Goal: Task Accomplishment & Management: Complete application form

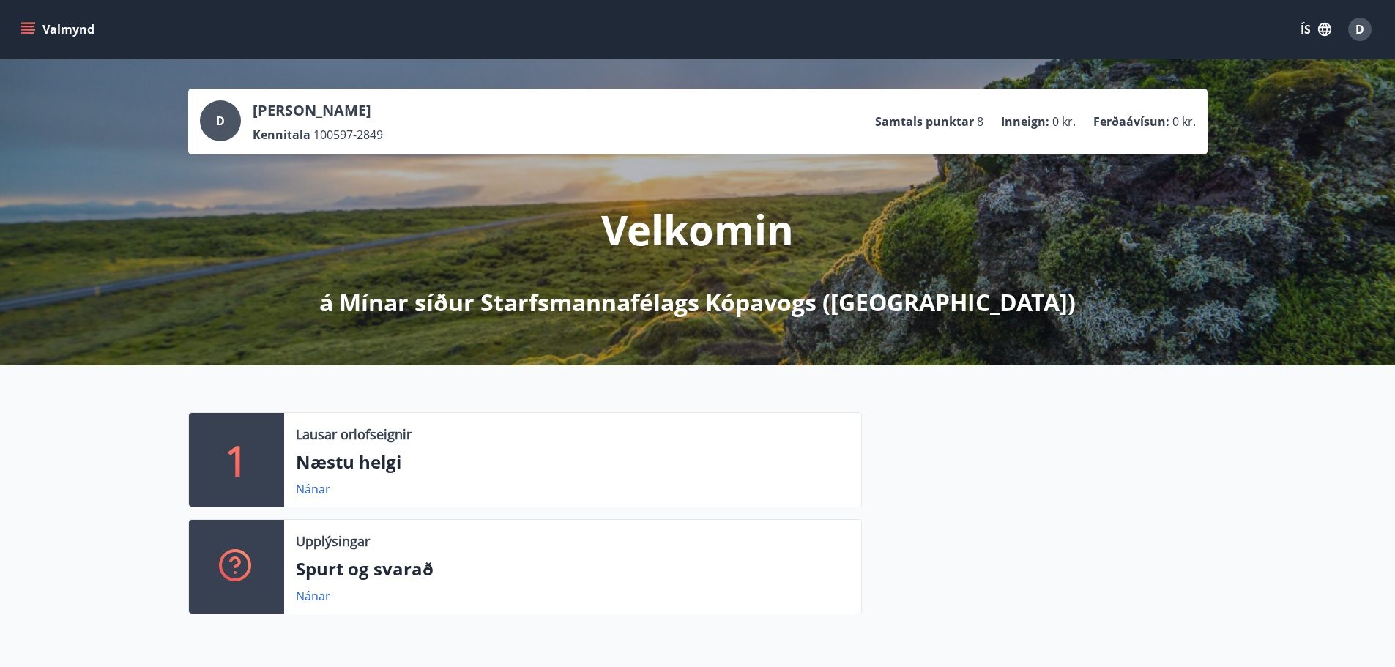
click at [29, 31] on icon "menu" at bounding box center [28, 29] width 15 height 15
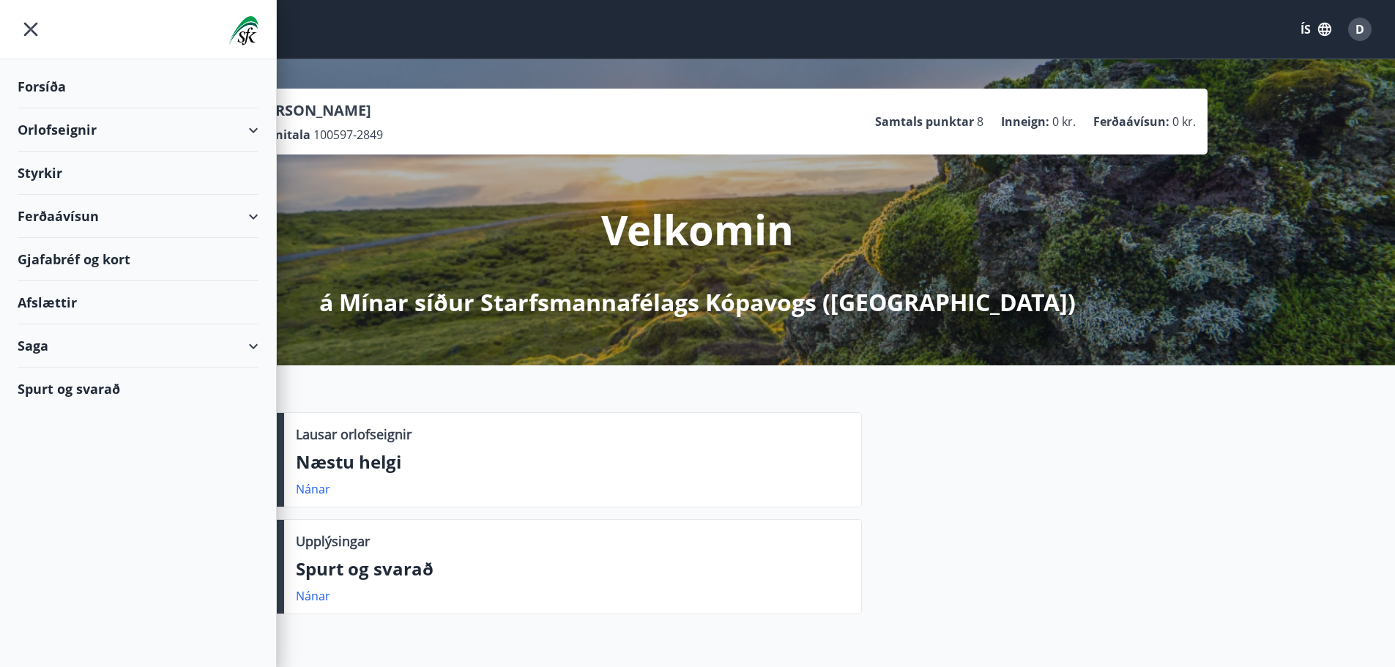
click at [77, 108] on div "Styrkir" at bounding box center [138, 86] width 241 height 43
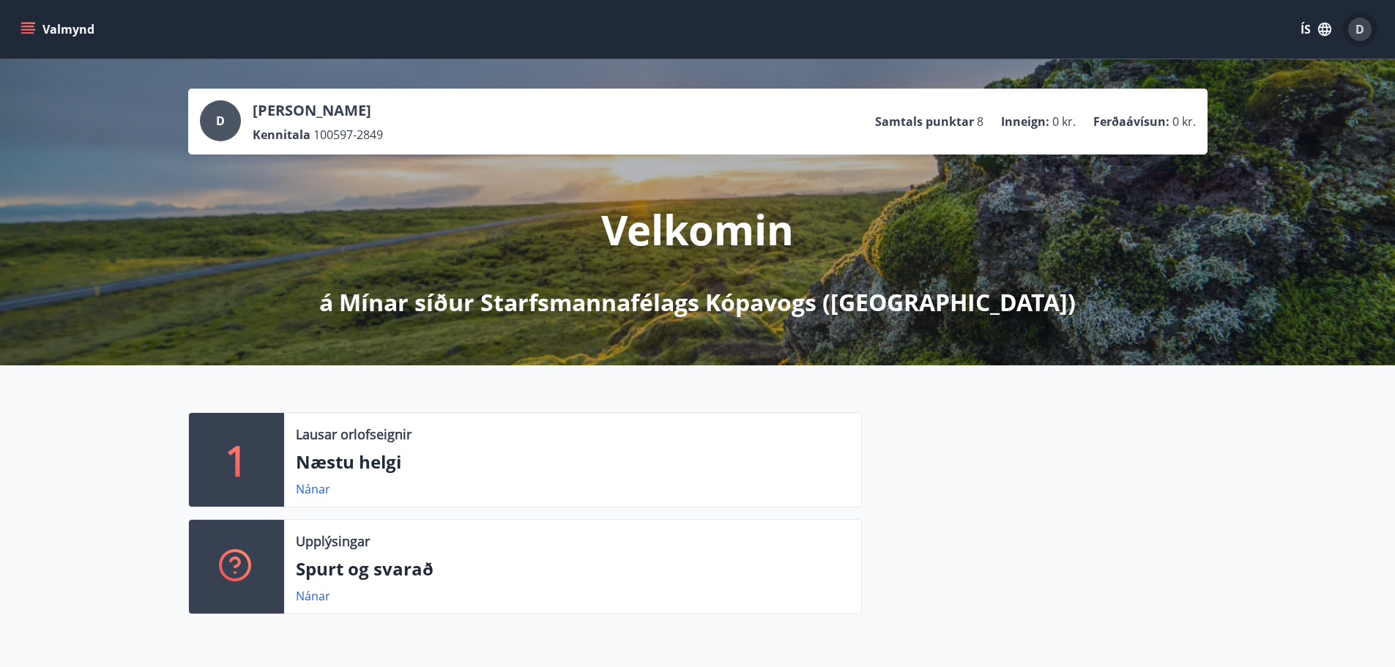
click at [1357, 37] on div "D" at bounding box center [1359, 29] width 23 height 23
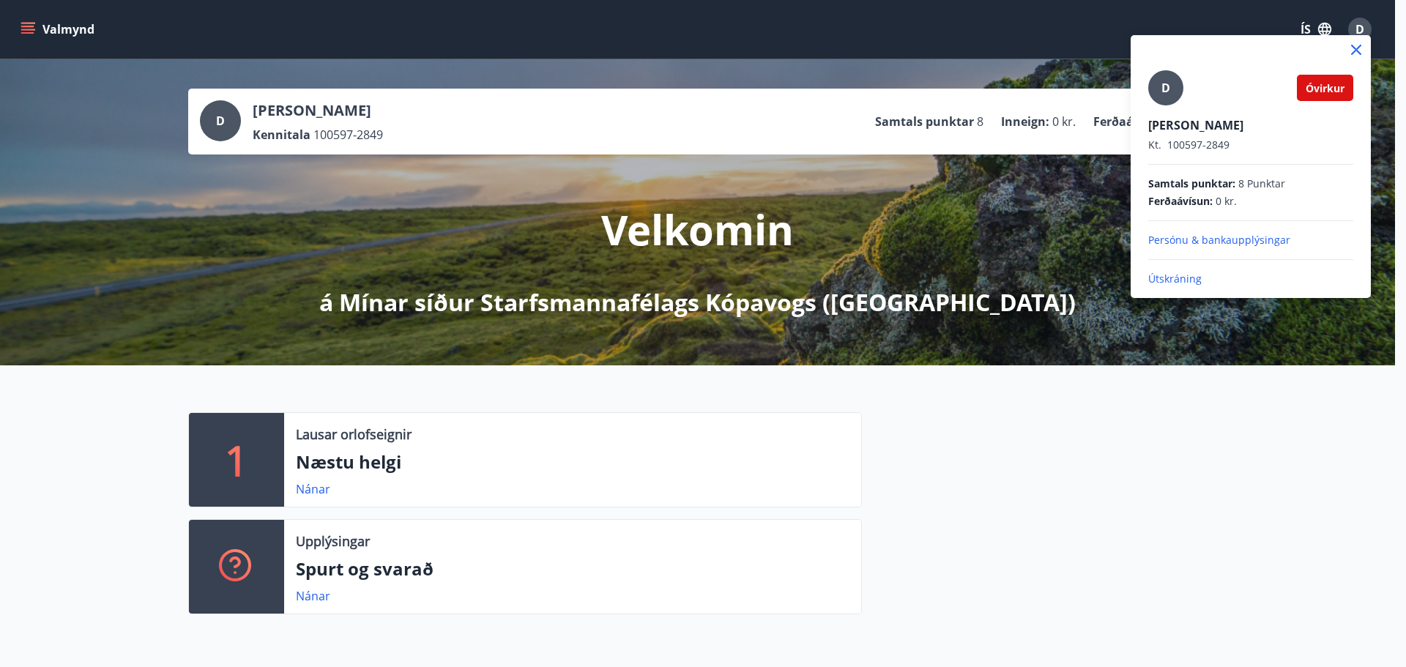
click at [1366, 27] on div at bounding box center [703, 333] width 1406 height 667
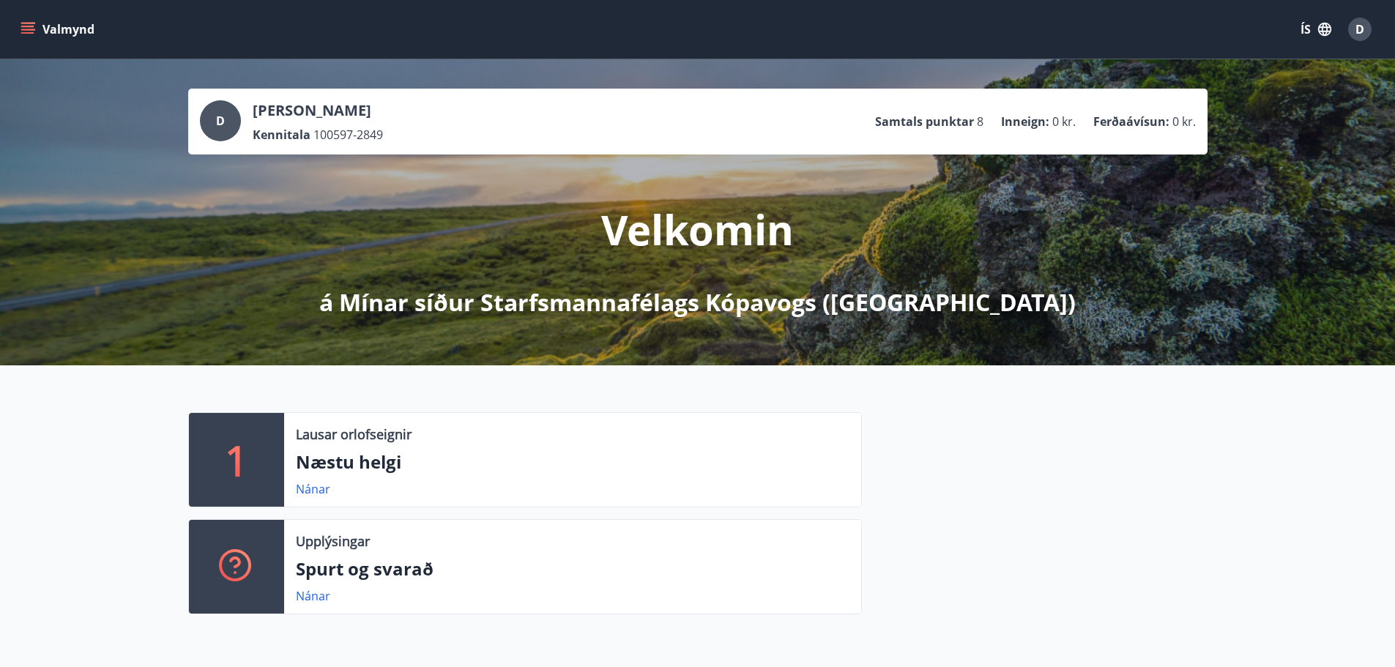
click at [21, 23] on icon "menu" at bounding box center [28, 29] width 15 height 15
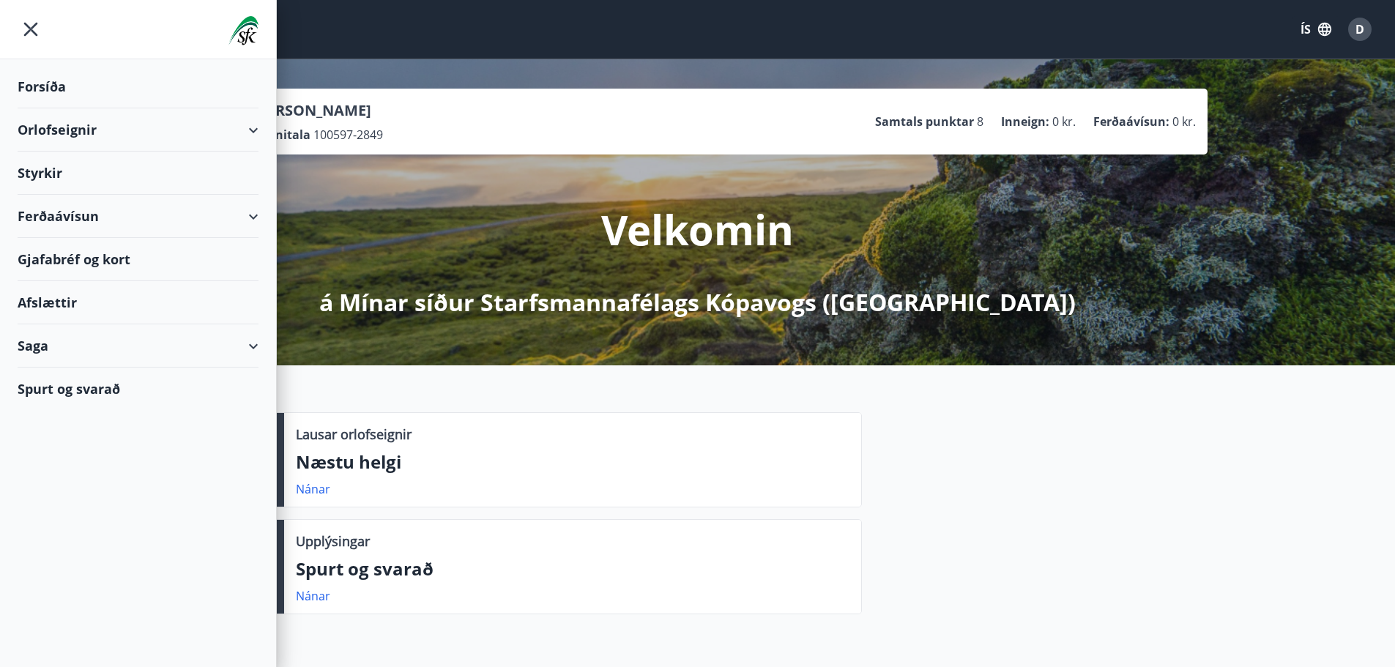
click at [44, 108] on div "Styrkir" at bounding box center [138, 86] width 241 height 43
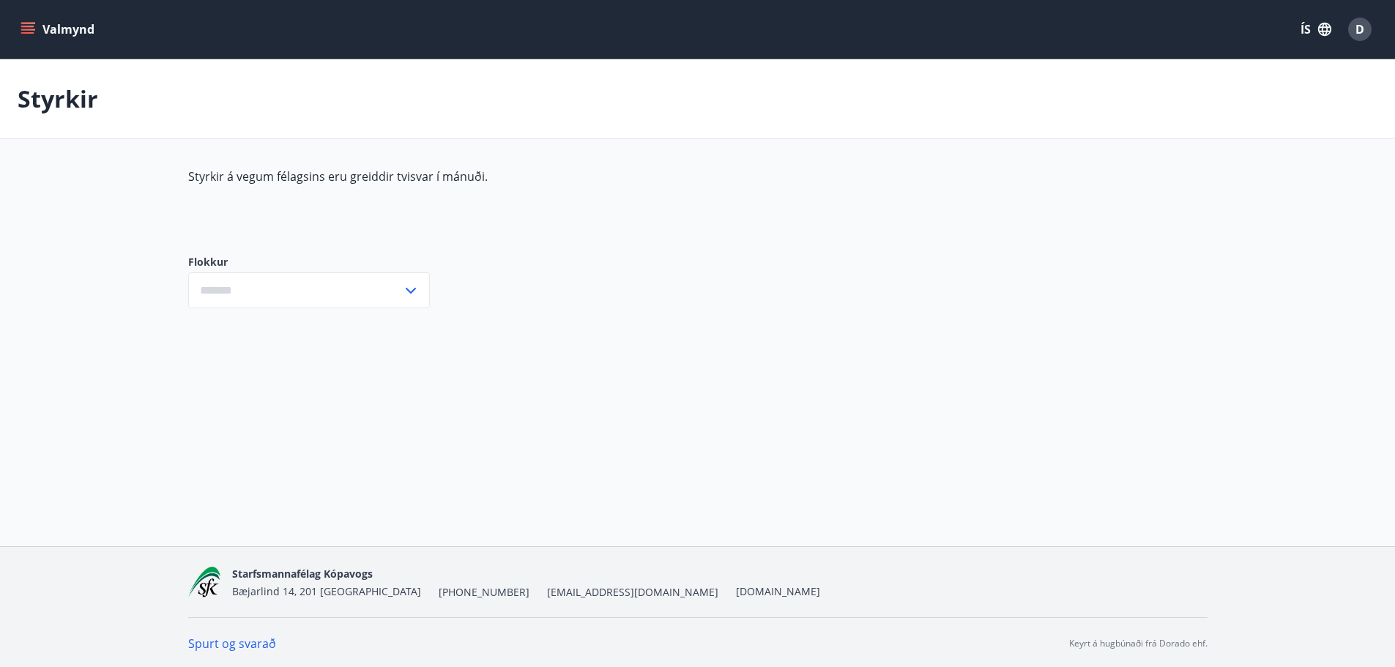
type input "***"
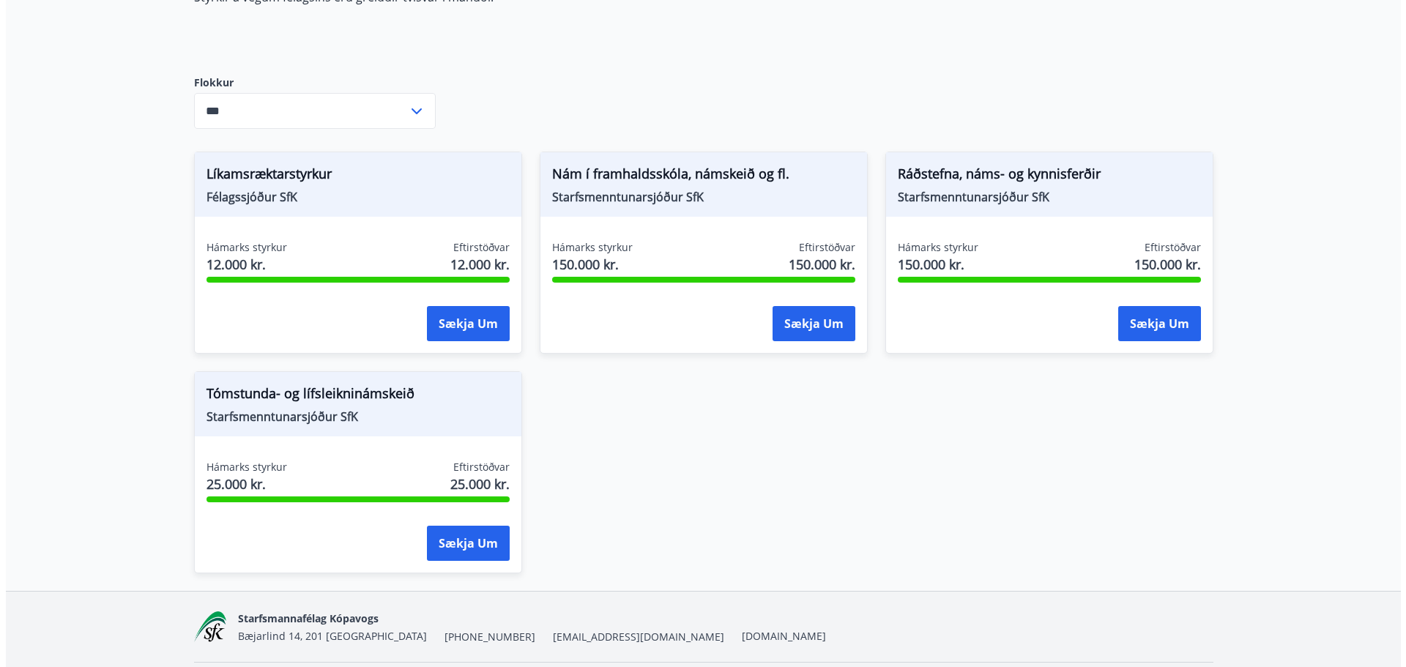
scroll to position [220, 0]
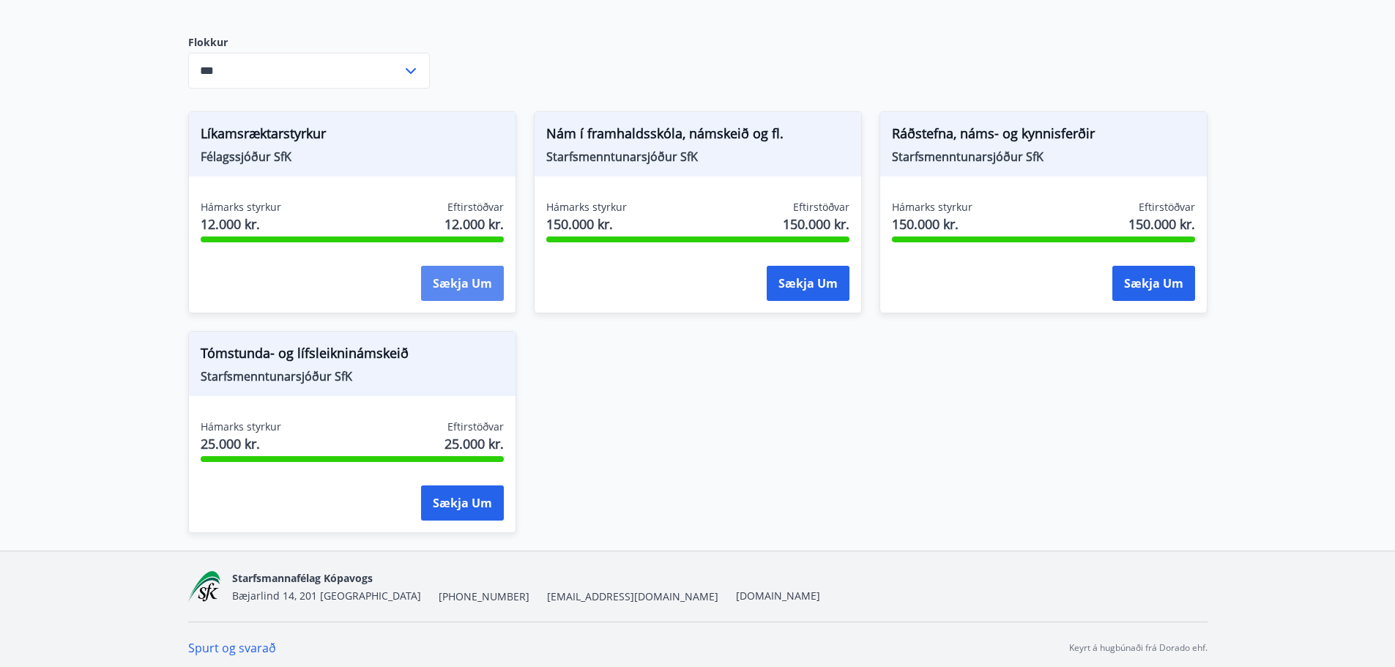
click at [442, 277] on button "Sækja um" at bounding box center [462, 283] width 83 height 35
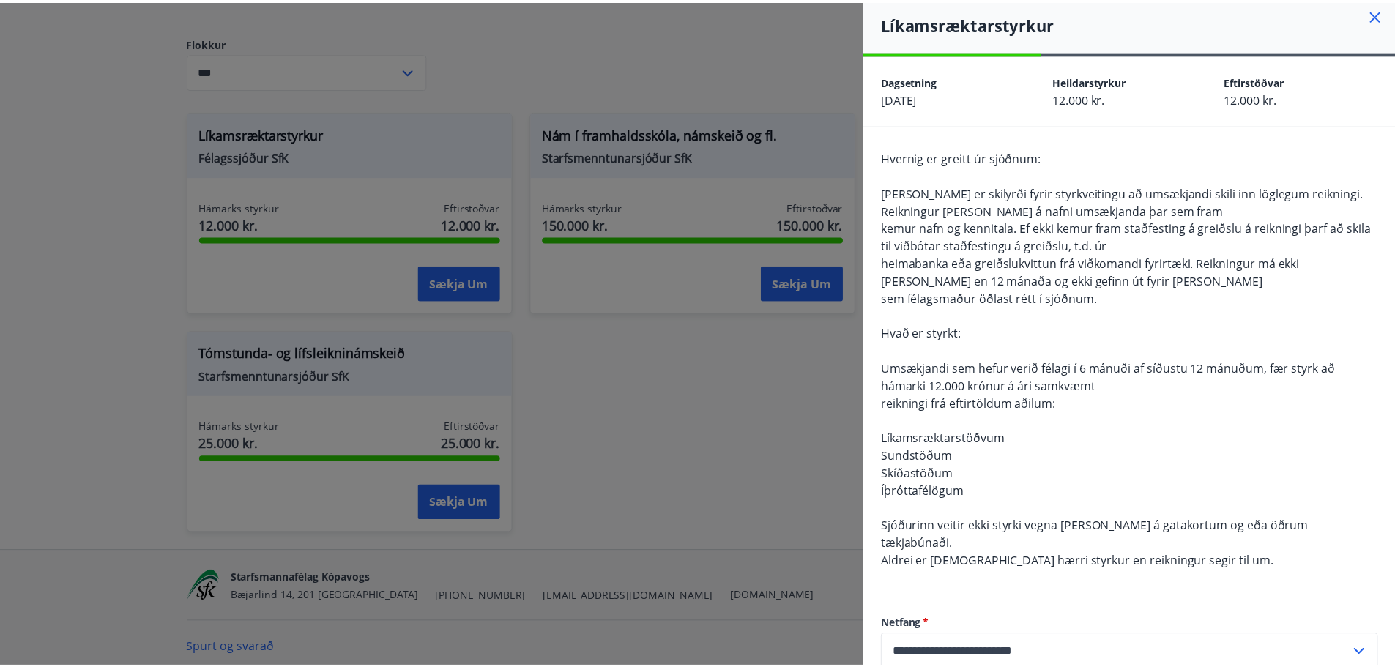
scroll to position [0, 0]
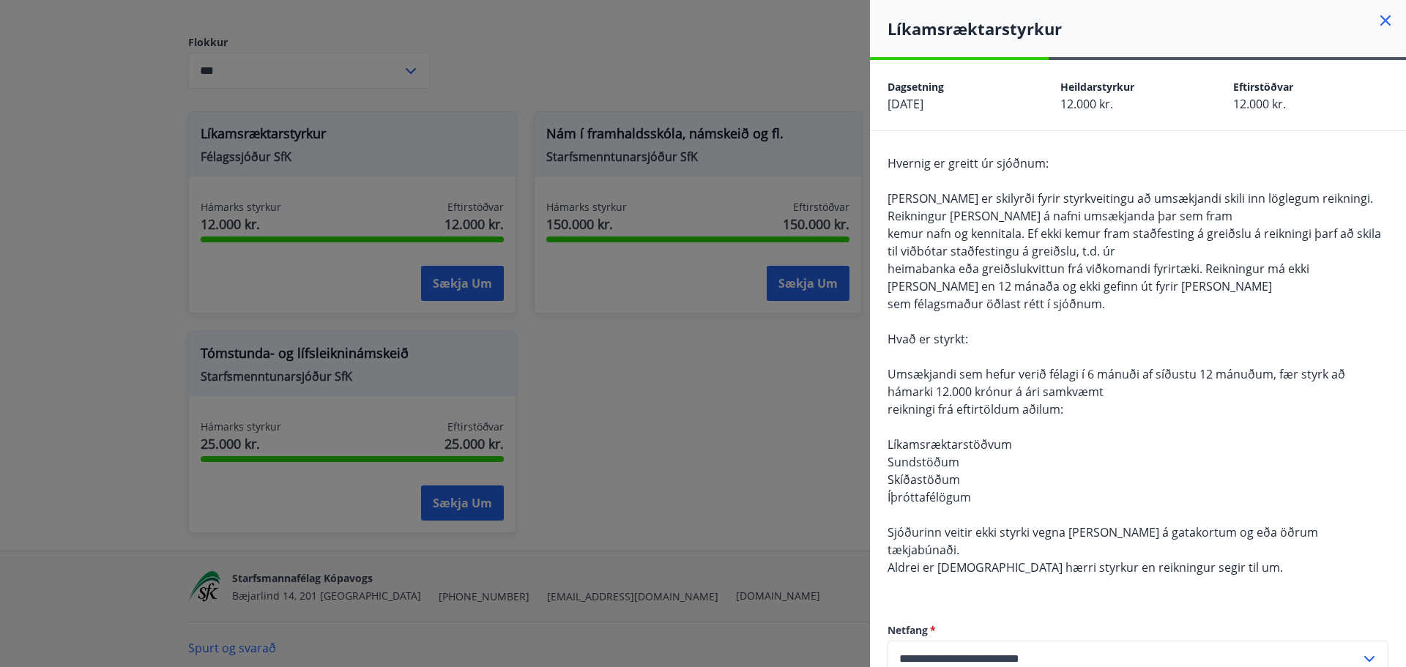
click at [1378, 21] on icon at bounding box center [1386, 21] width 18 height 18
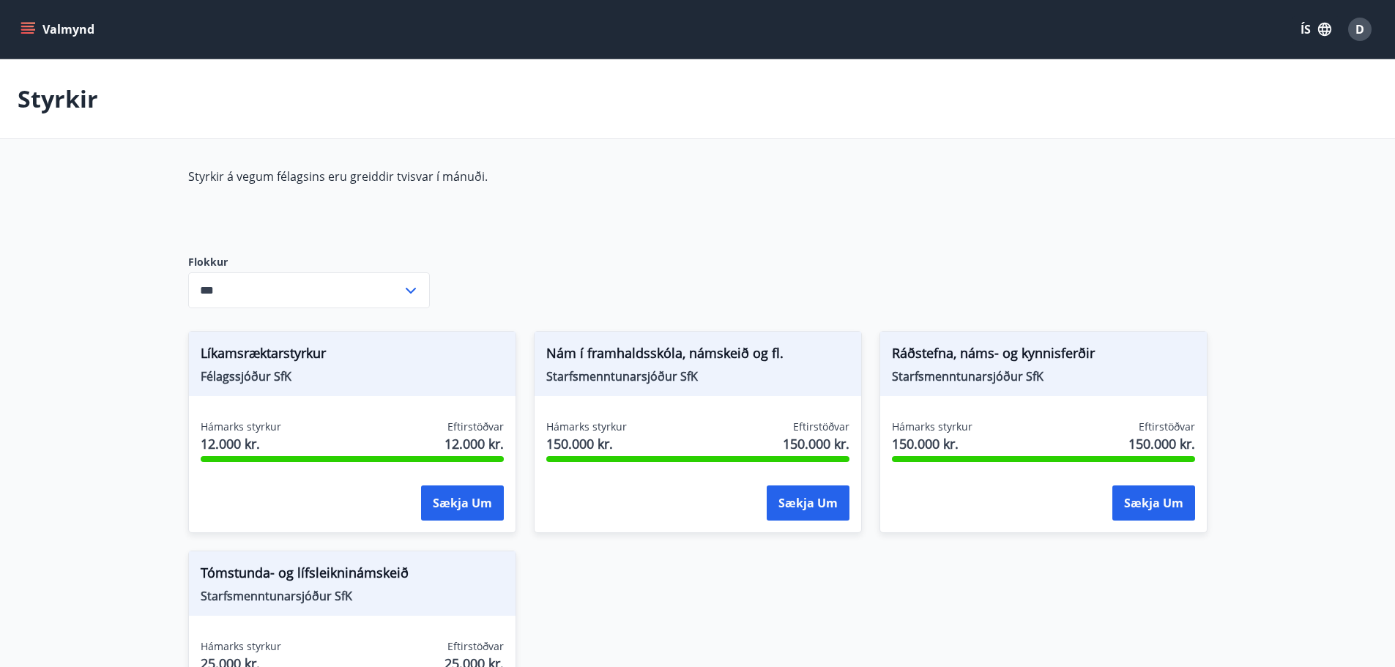
click at [26, 23] on icon "menu" at bounding box center [29, 23] width 16 height 1
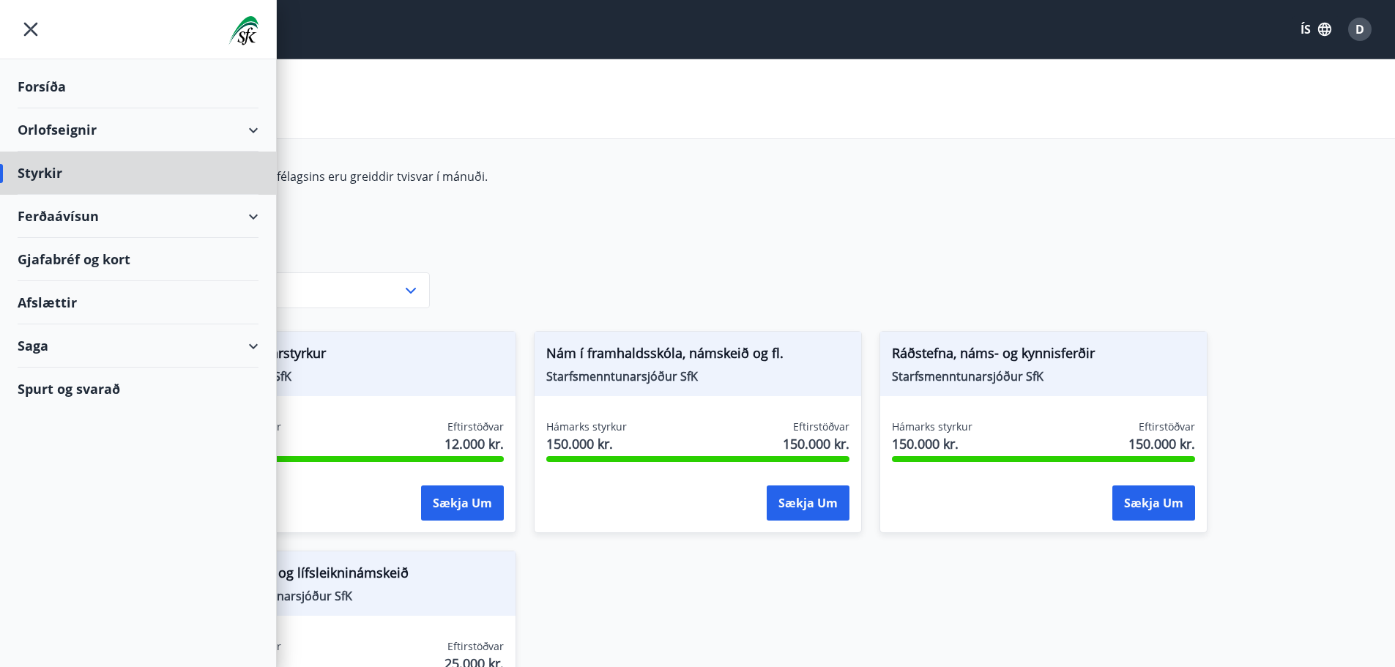
click at [48, 83] on div "Forsíða" at bounding box center [138, 86] width 241 height 43
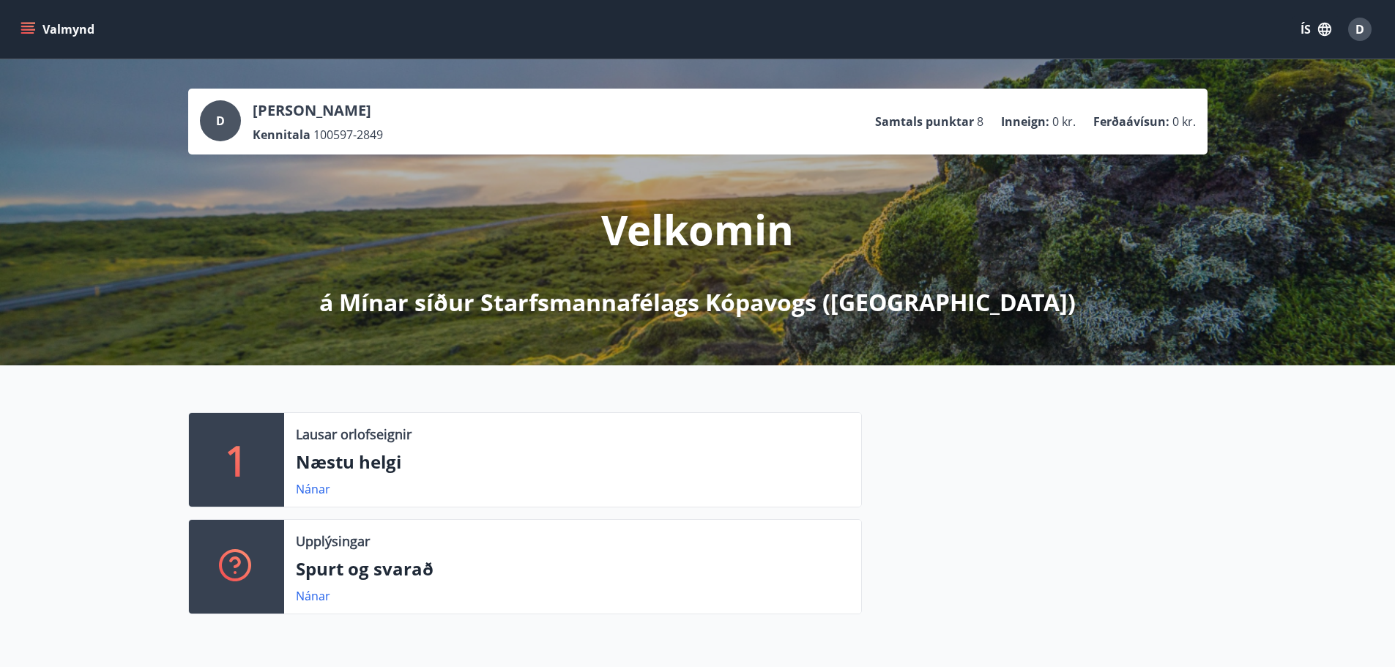
click at [28, 31] on icon "menu" at bounding box center [28, 29] width 15 height 15
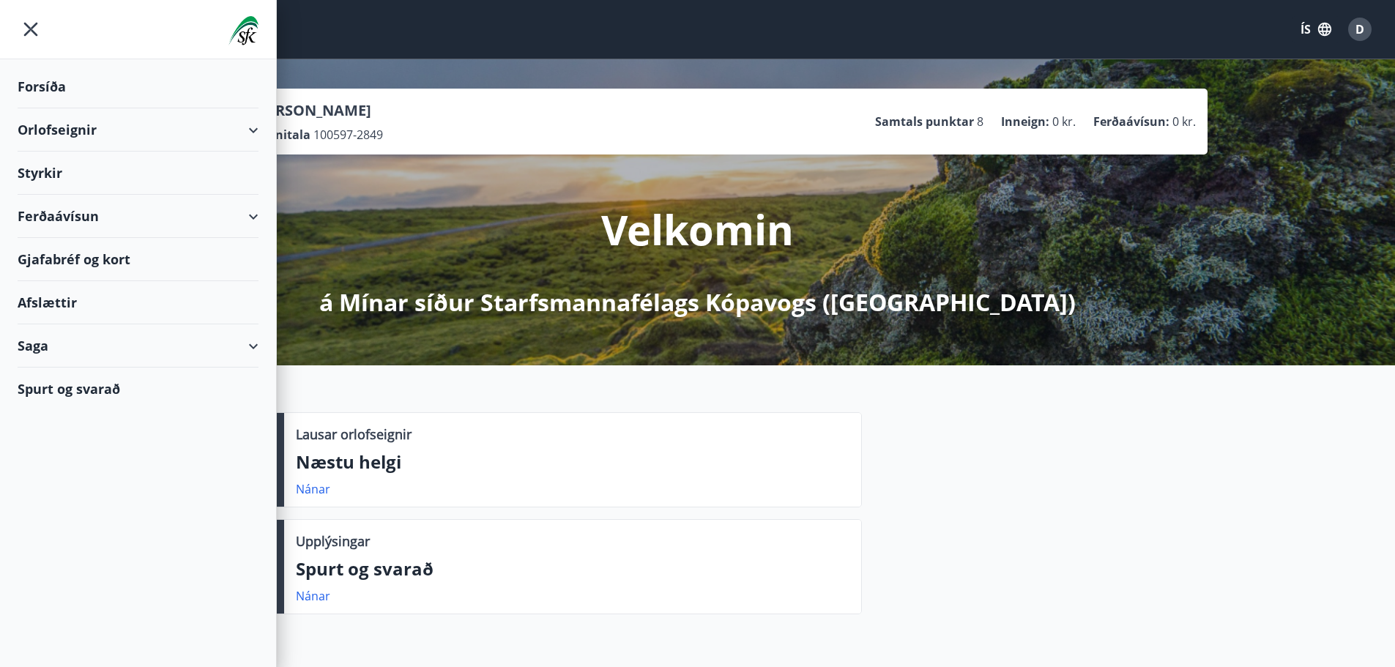
click at [75, 215] on div "Ferðaávísun" at bounding box center [138, 216] width 241 height 43
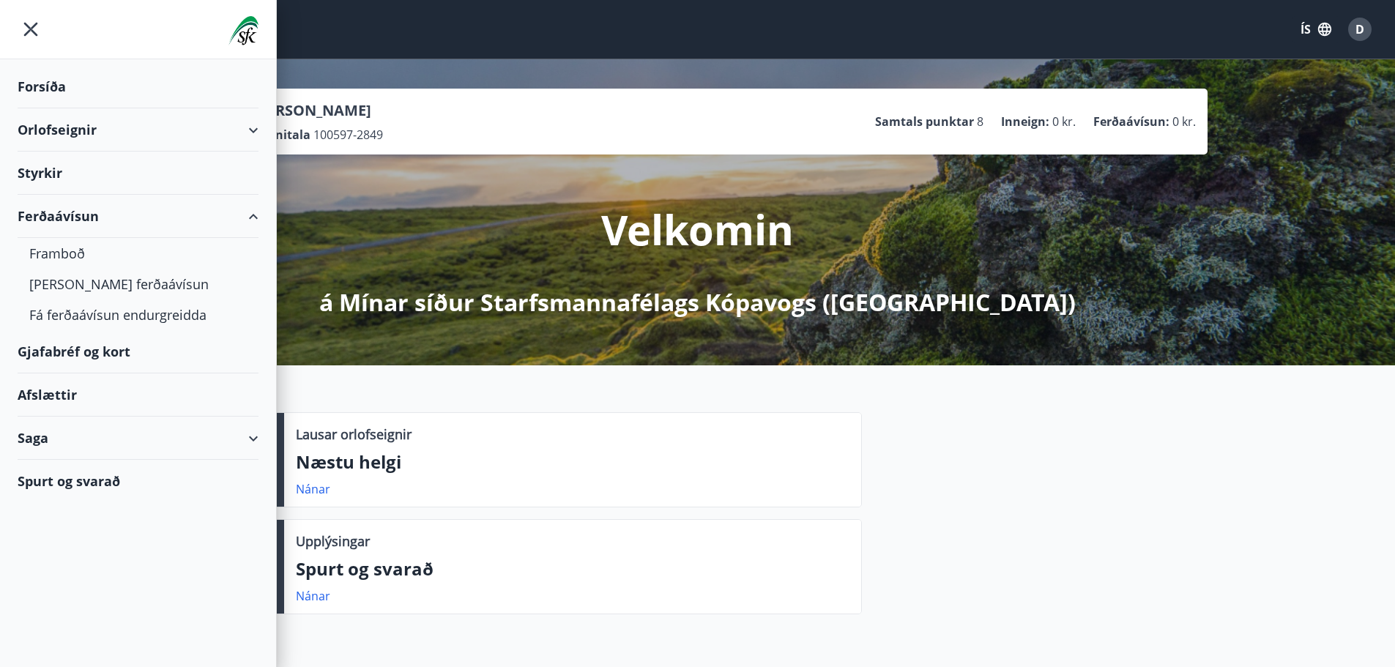
click at [36, 29] on icon "menu" at bounding box center [31, 29] width 26 height 26
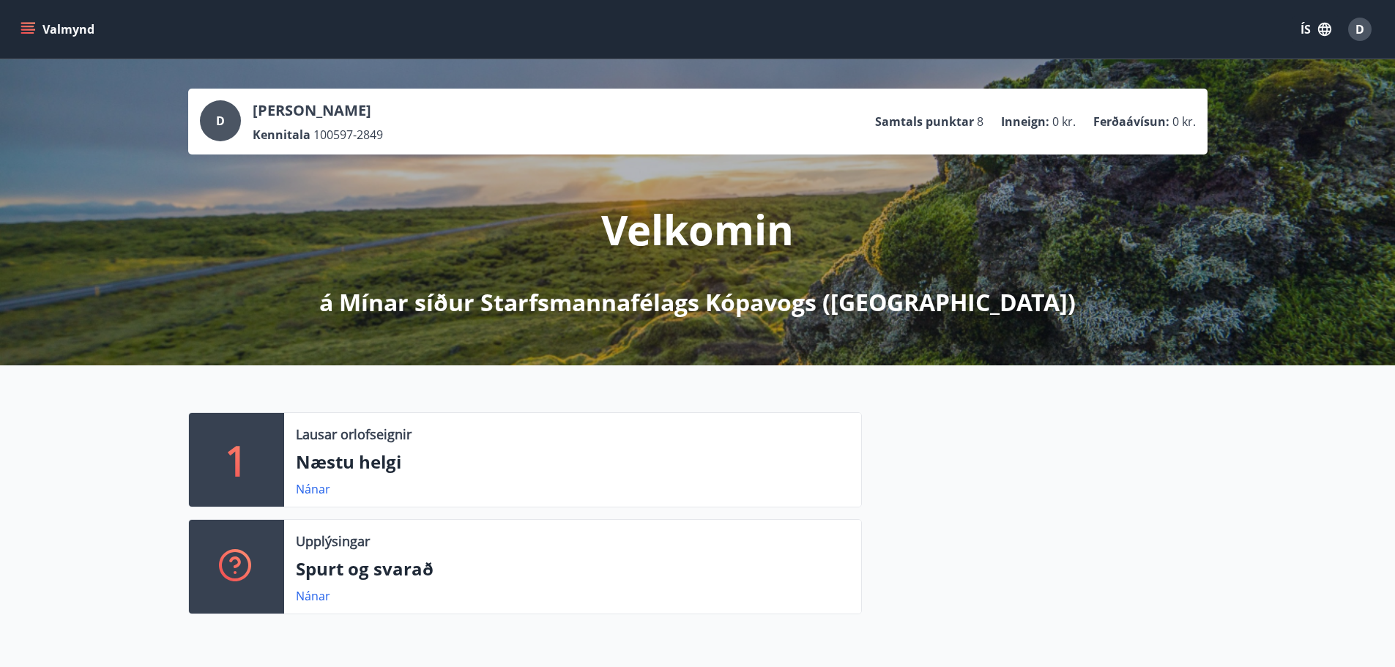
click at [1215, 503] on div "1 Lausar orlofseignir Næstu helgi Nánar Upplýsingar Spurt og svarað Nánar" at bounding box center [698, 519] width 1055 height 214
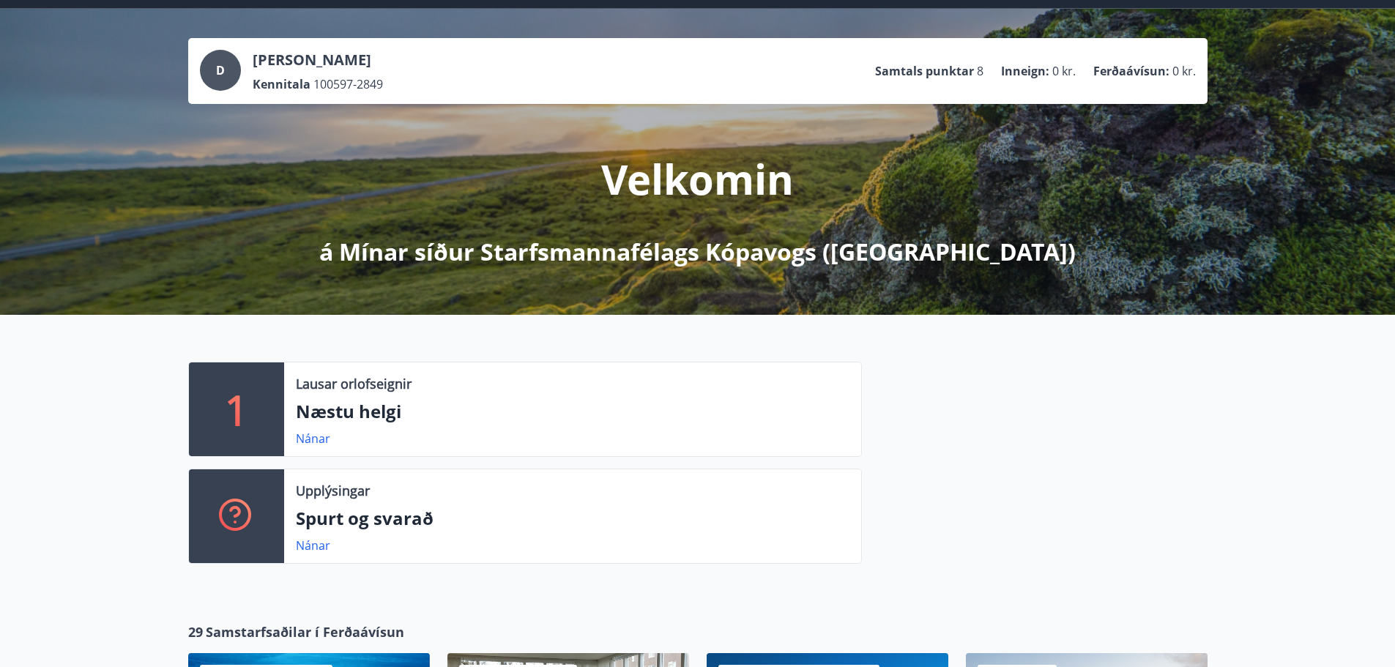
scroll to position [73, 0]
